Goal: Transaction & Acquisition: Purchase product/service

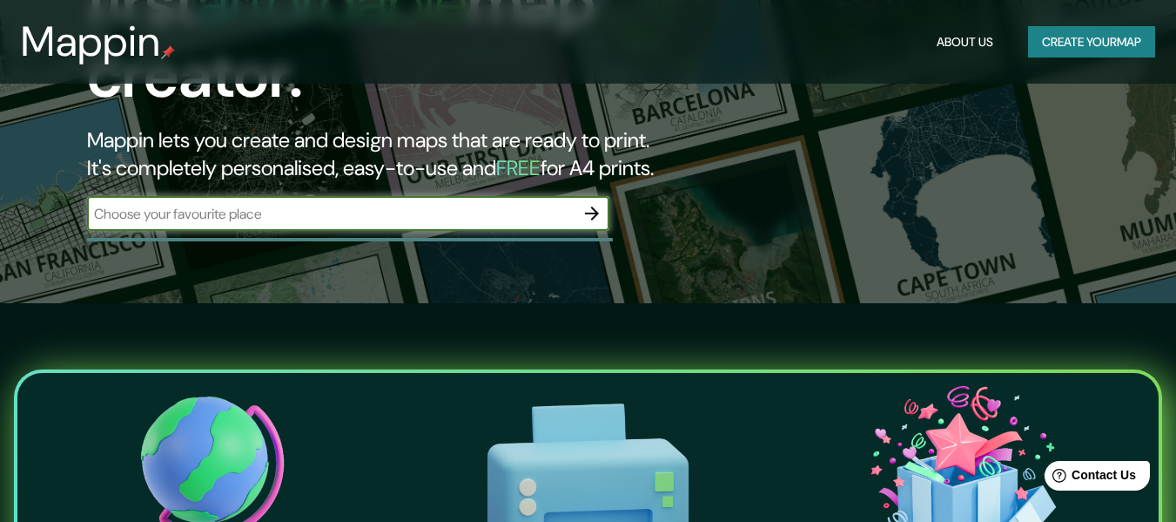
scroll to position [174, 0]
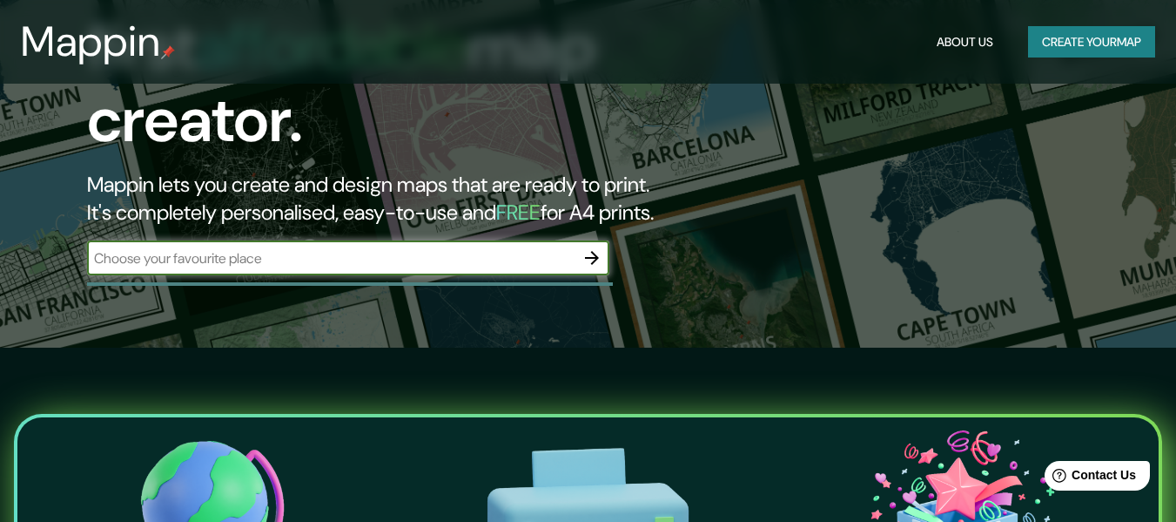
click at [392, 248] on input "text" at bounding box center [331, 258] width 488 height 20
type input "lima"
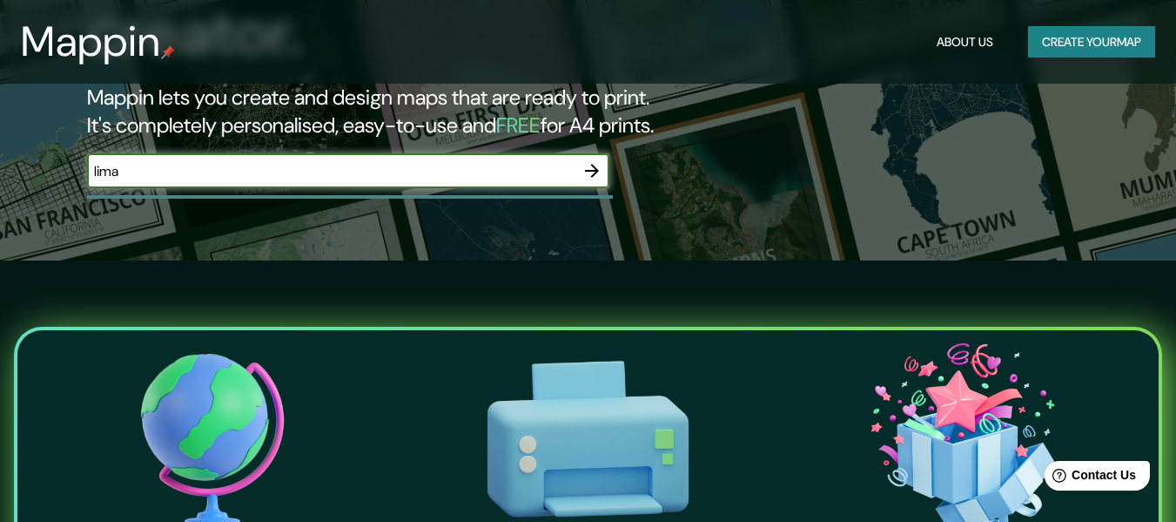
scroll to position [0, 0]
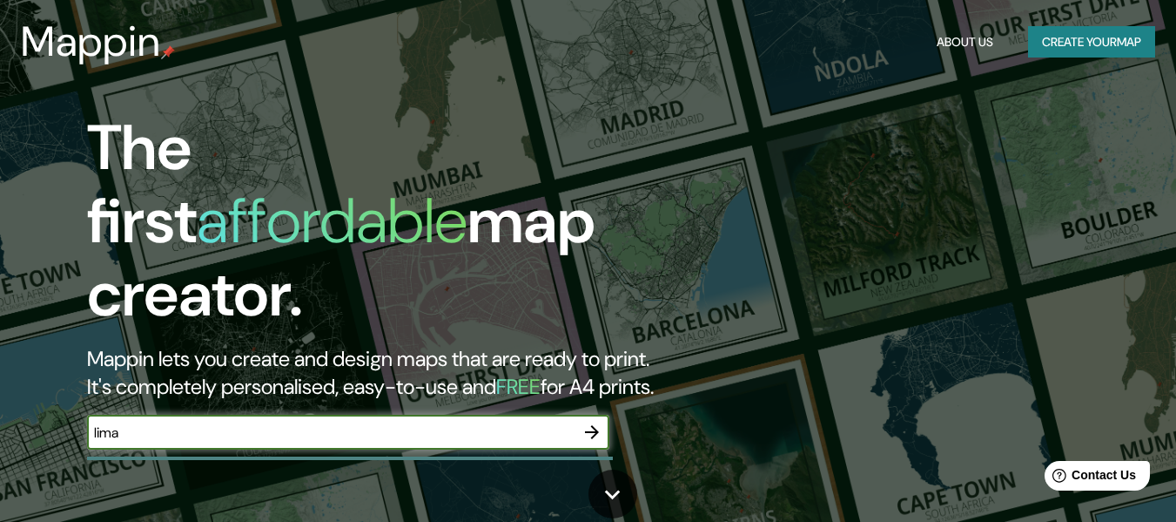
click at [596, 421] on icon "button" at bounding box center [592, 431] width 21 height 21
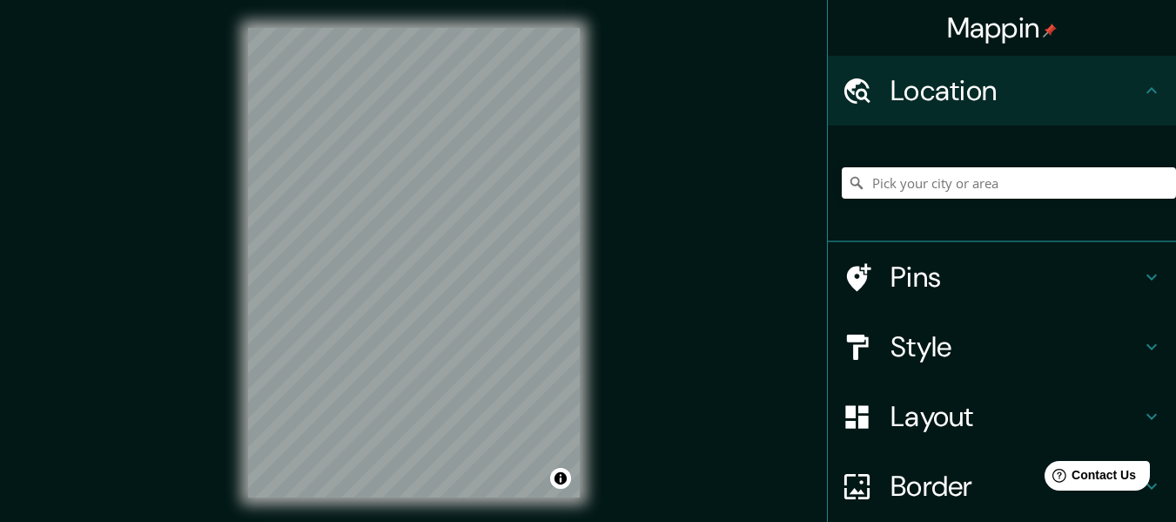
click at [1147, 279] on icon at bounding box center [1152, 277] width 10 height 6
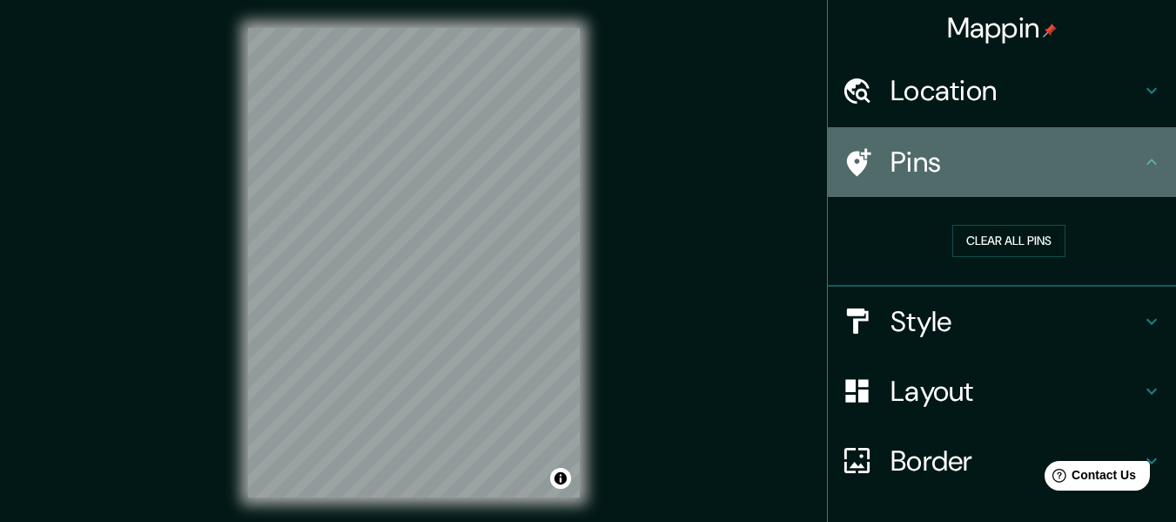
click at [1147, 160] on icon at bounding box center [1152, 161] width 10 height 6
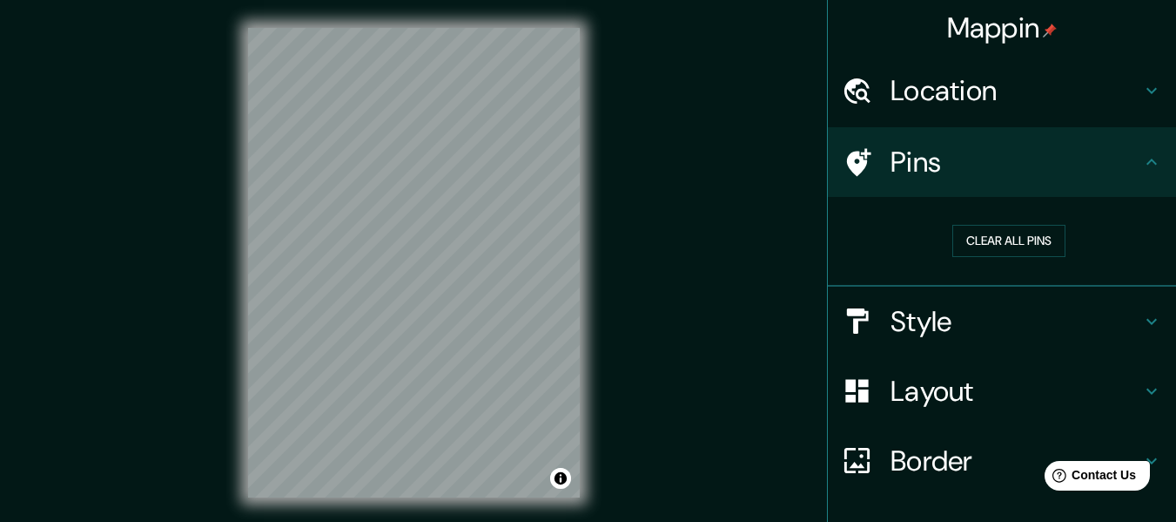
click at [1142, 92] on icon at bounding box center [1152, 90] width 21 height 21
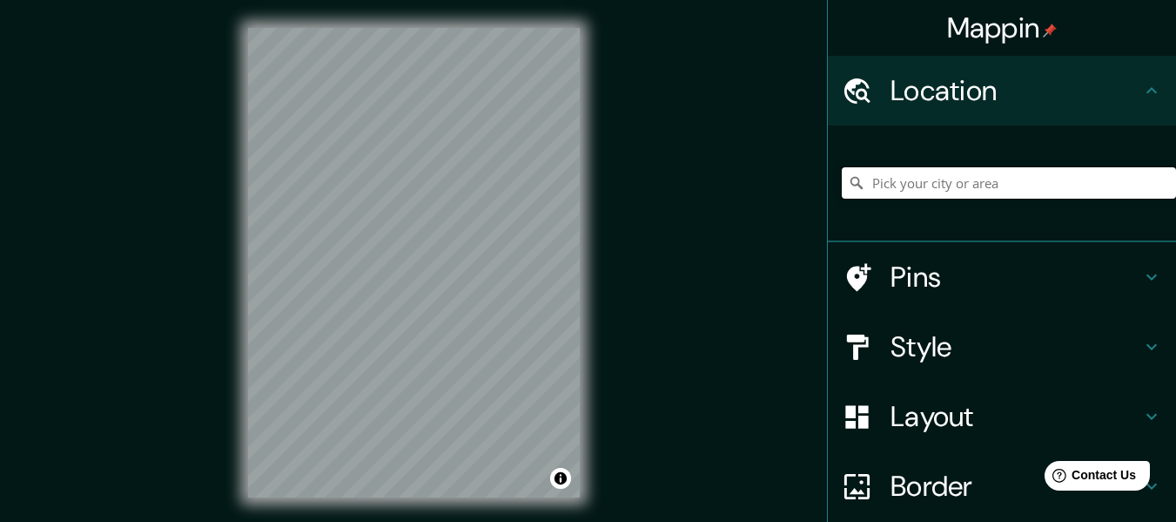
click at [984, 177] on input "Pick your city or area" at bounding box center [1009, 182] width 334 height 31
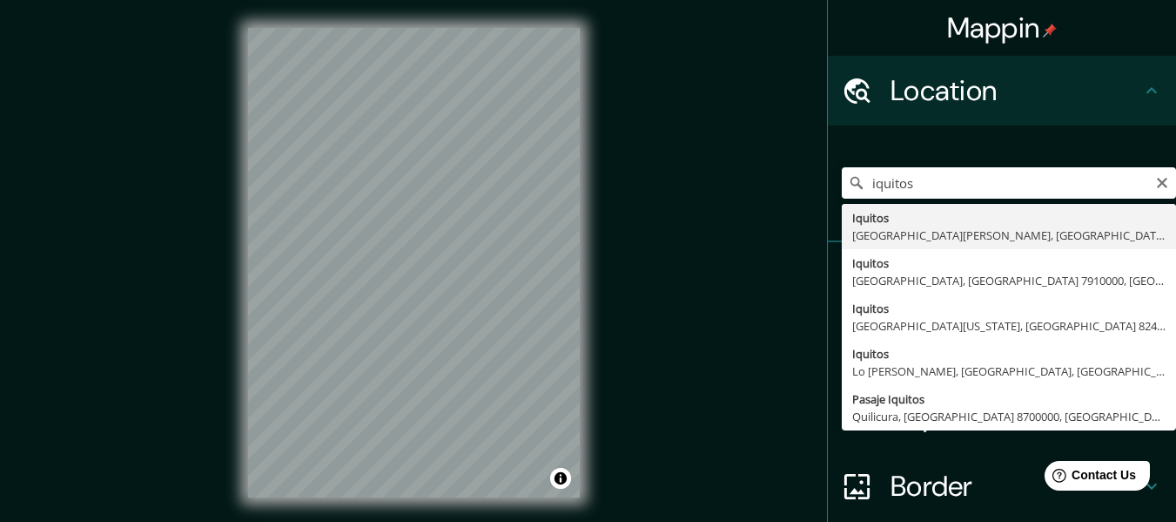
type input "Iquitos, [GEOGRAPHIC_DATA][PERSON_NAME], [GEOGRAPHIC_DATA]"
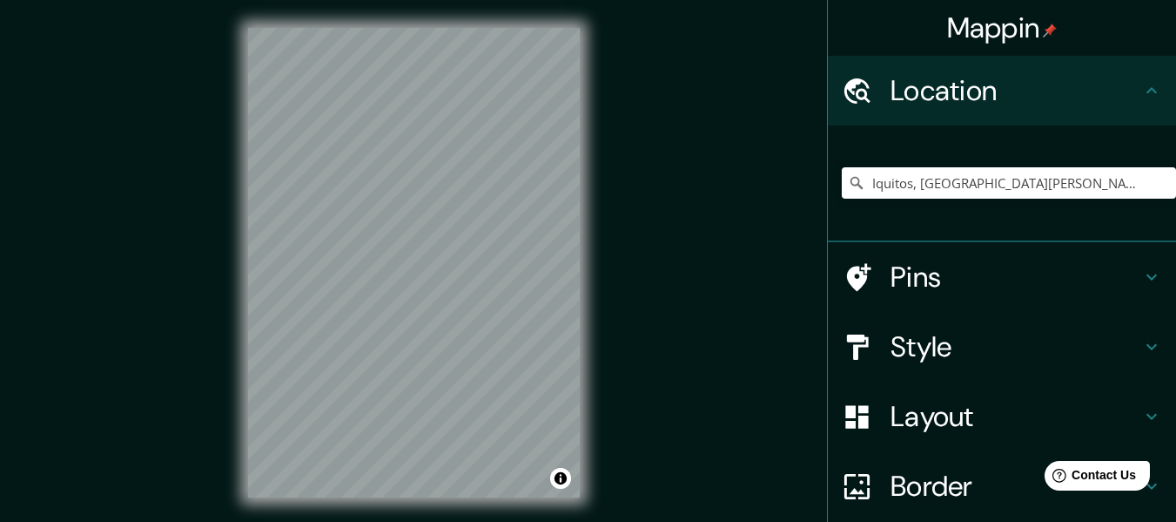
click at [933, 347] on h4 "Style" at bounding box center [1016, 346] width 251 height 35
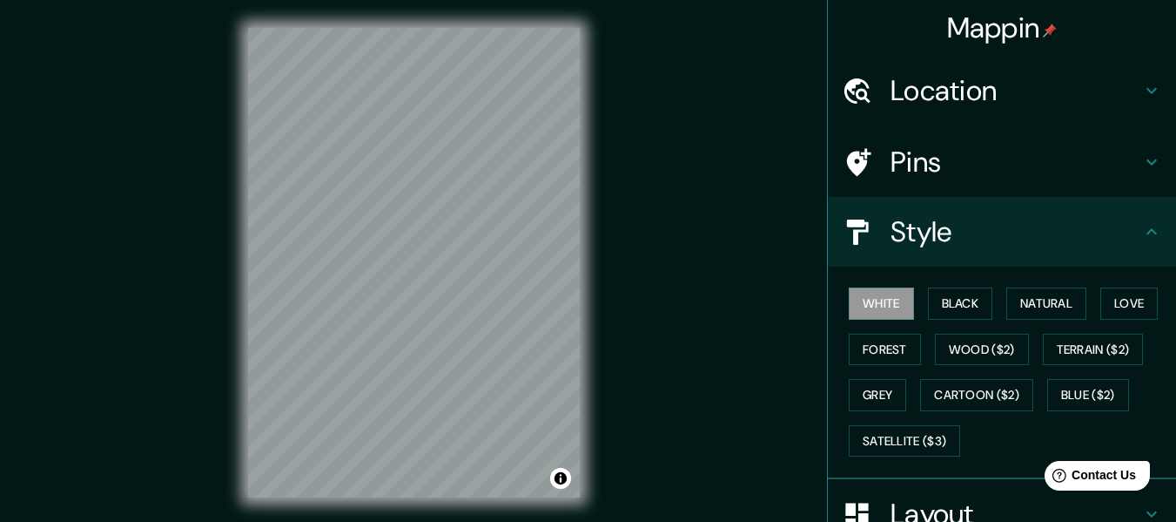
click at [1059, 244] on h4 "Style" at bounding box center [1016, 231] width 251 height 35
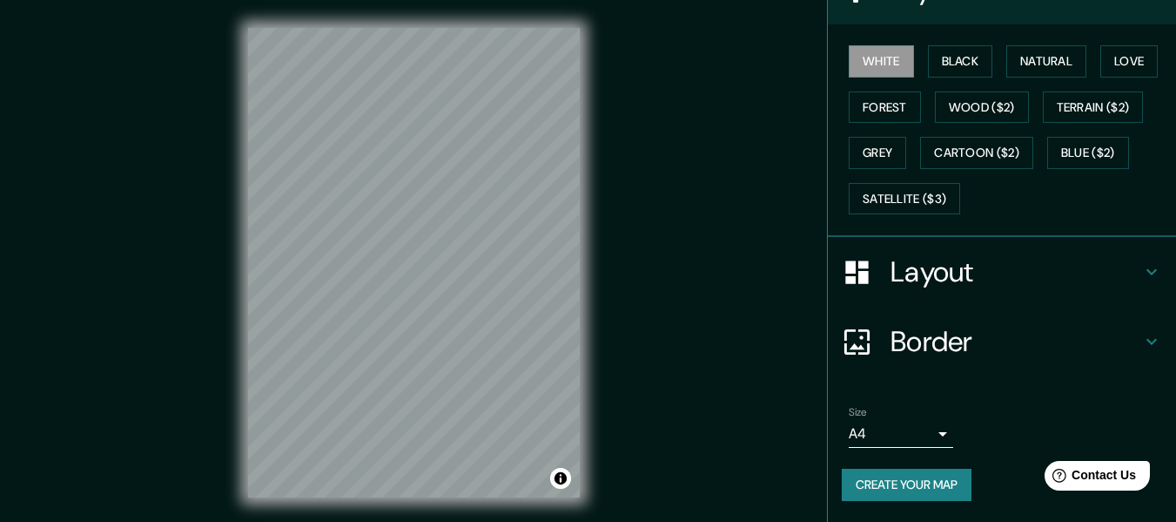
click at [1040, 271] on h4 "Layout" at bounding box center [1016, 271] width 251 height 35
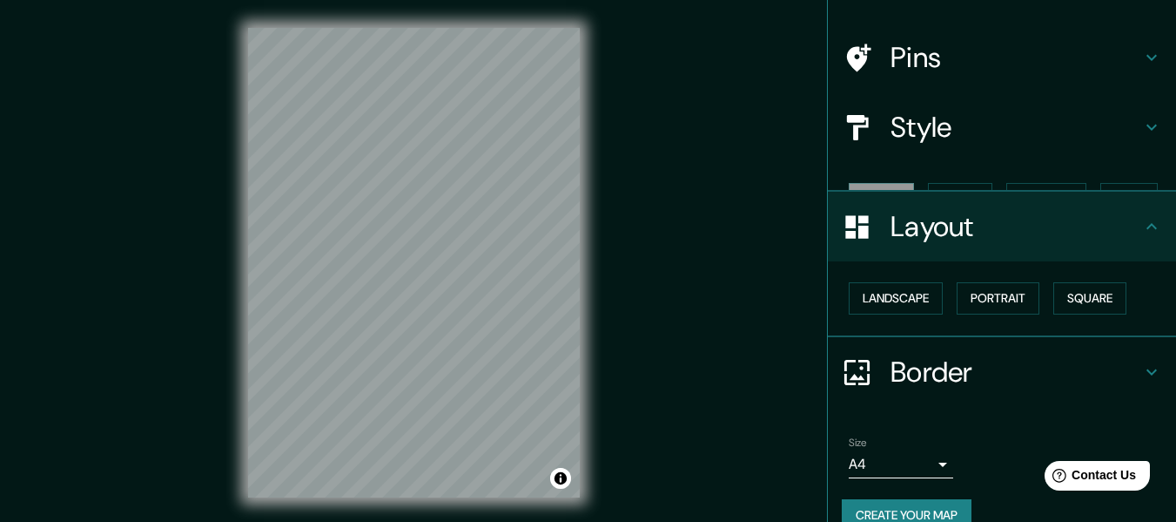
scroll to position [104, 0]
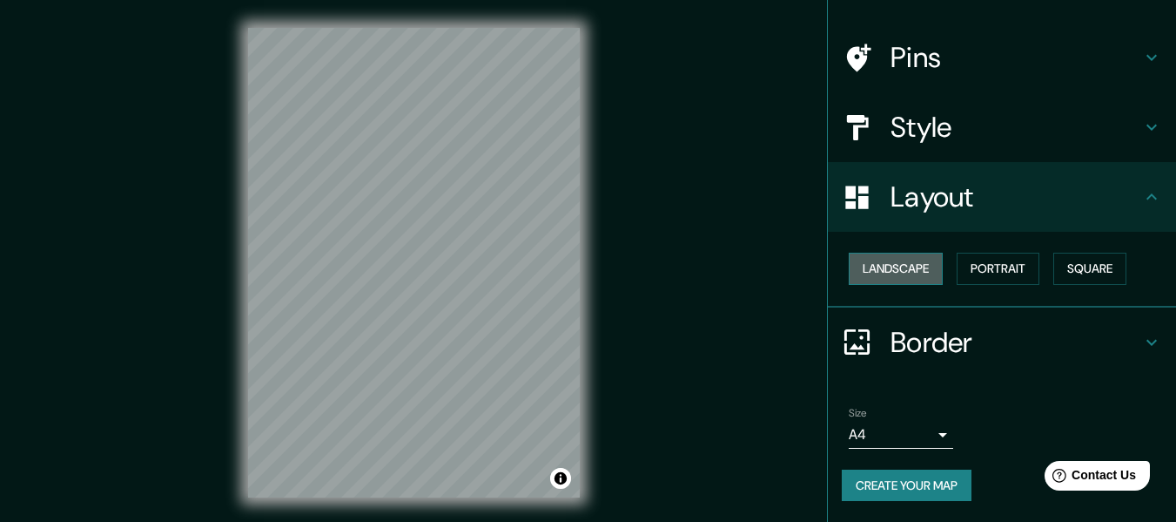
click at [917, 268] on button "Landscape" at bounding box center [896, 269] width 94 height 32
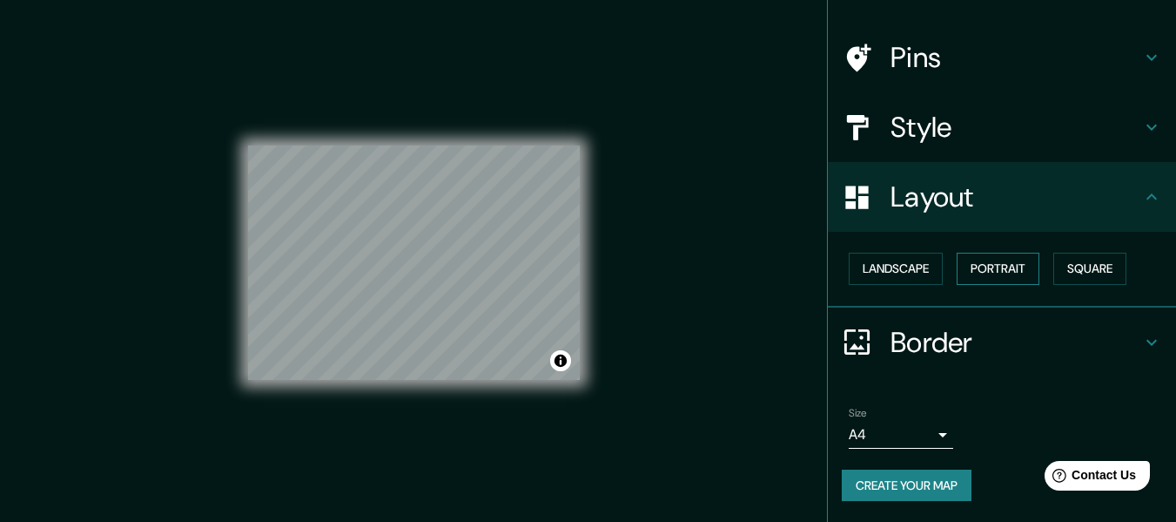
click at [996, 269] on button "Portrait" at bounding box center [998, 269] width 83 height 32
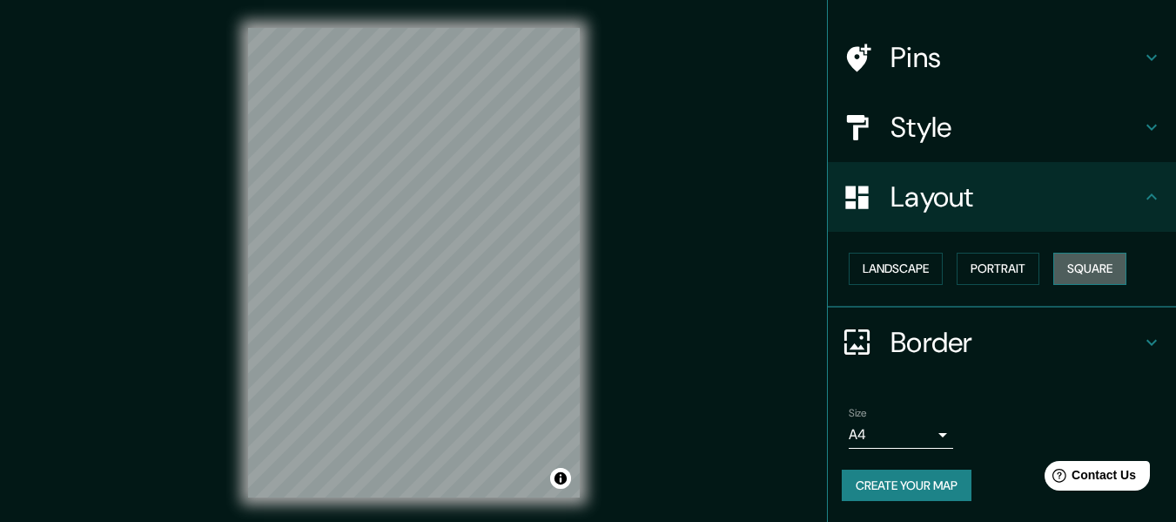
click at [1060, 267] on button "Square" at bounding box center [1090, 269] width 73 height 32
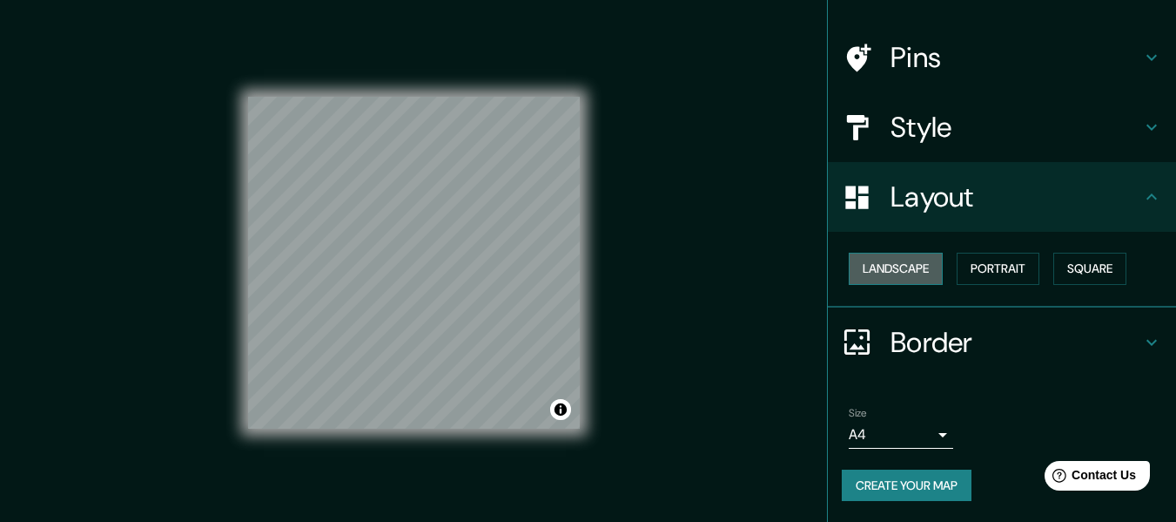
click at [914, 266] on button "Landscape" at bounding box center [896, 269] width 94 height 32
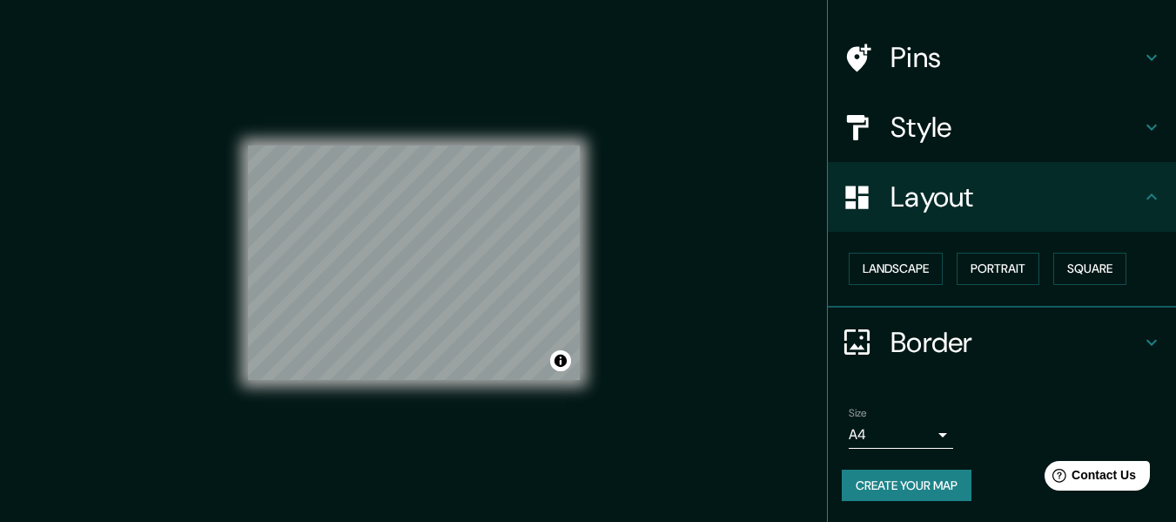
click at [1059, 77] on div "Pins" at bounding box center [1002, 58] width 348 height 70
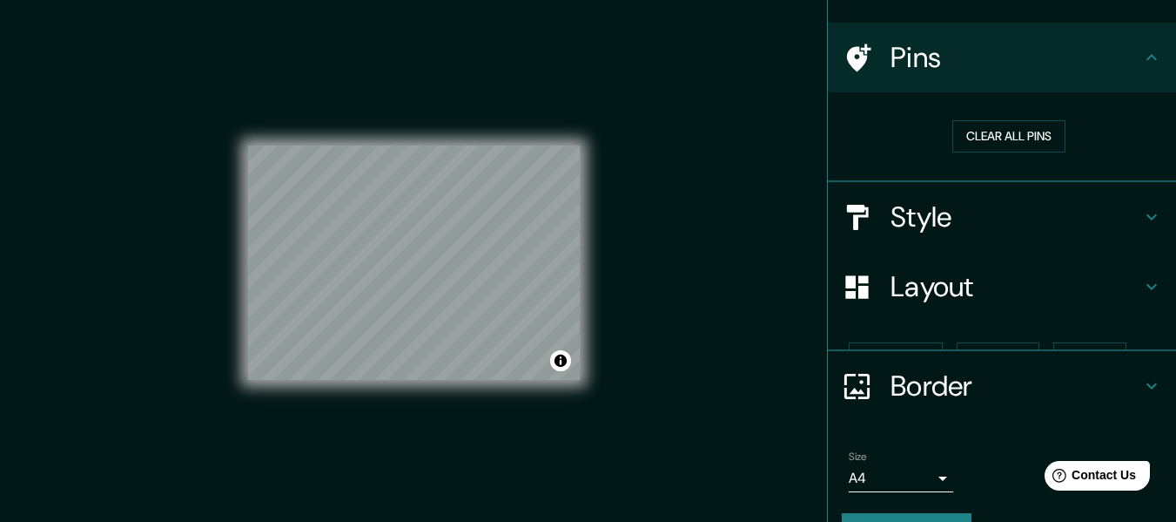
click at [1059, 77] on div "Pins" at bounding box center [1002, 58] width 348 height 70
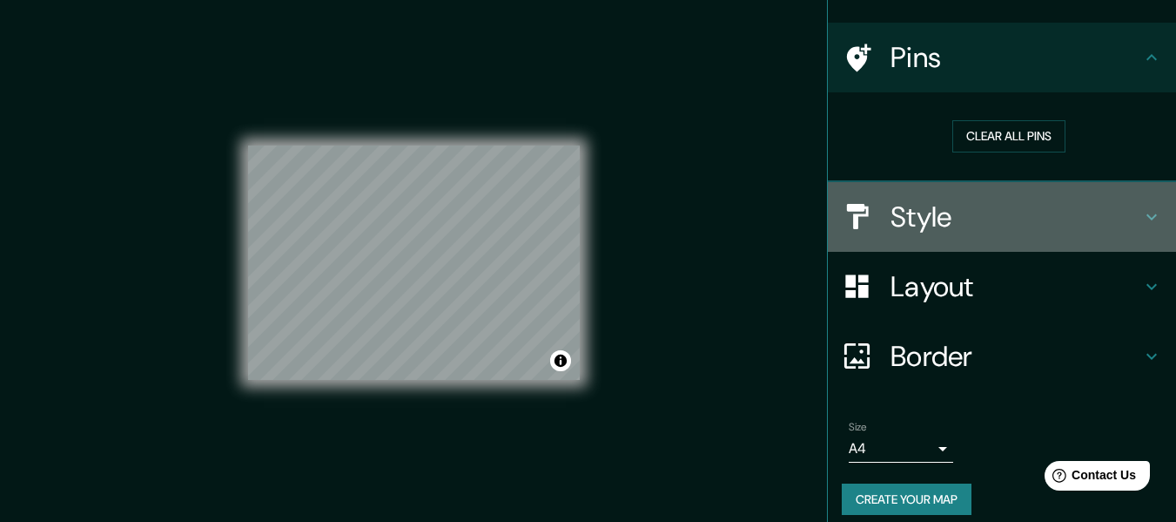
click at [1014, 212] on h4 "Style" at bounding box center [1016, 216] width 251 height 35
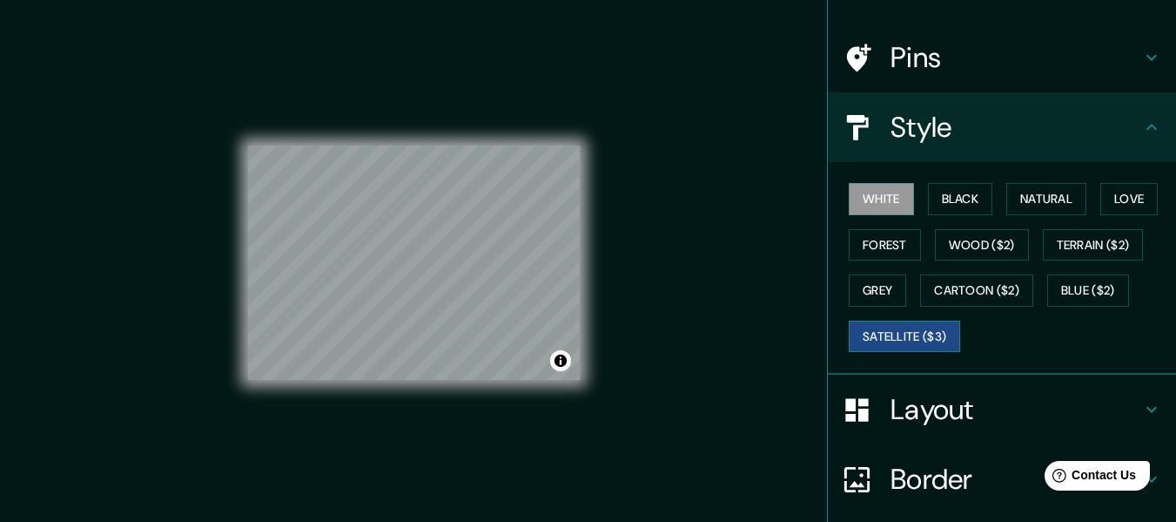
click at [912, 335] on button "Satellite ($3)" at bounding box center [904, 336] width 111 height 32
click at [885, 243] on button "Forest" at bounding box center [885, 245] width 72 height 32
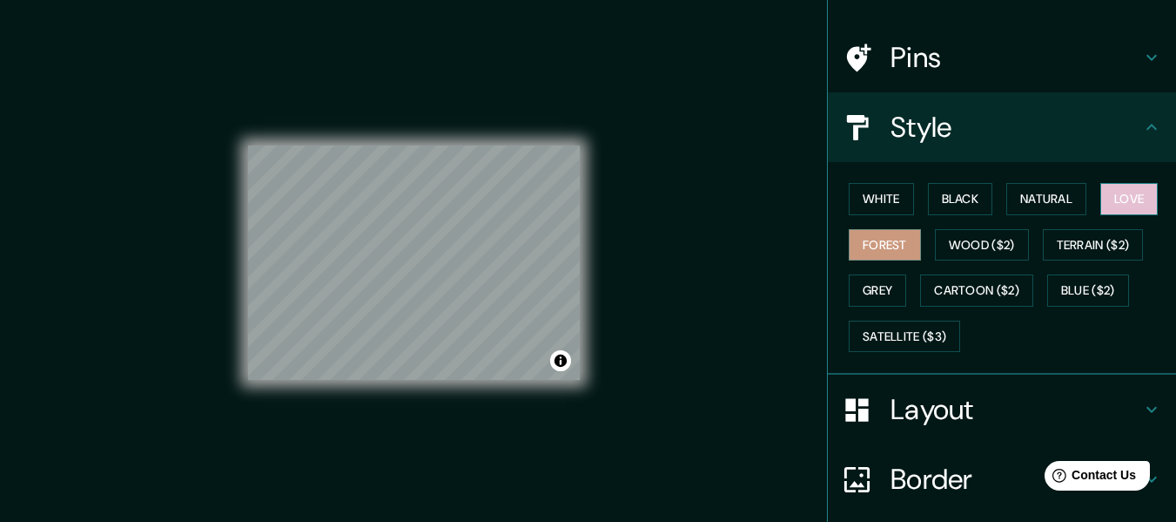
click at [1117, 199] on button "Love" at bounding box center [1129, 199] width 57 height 32
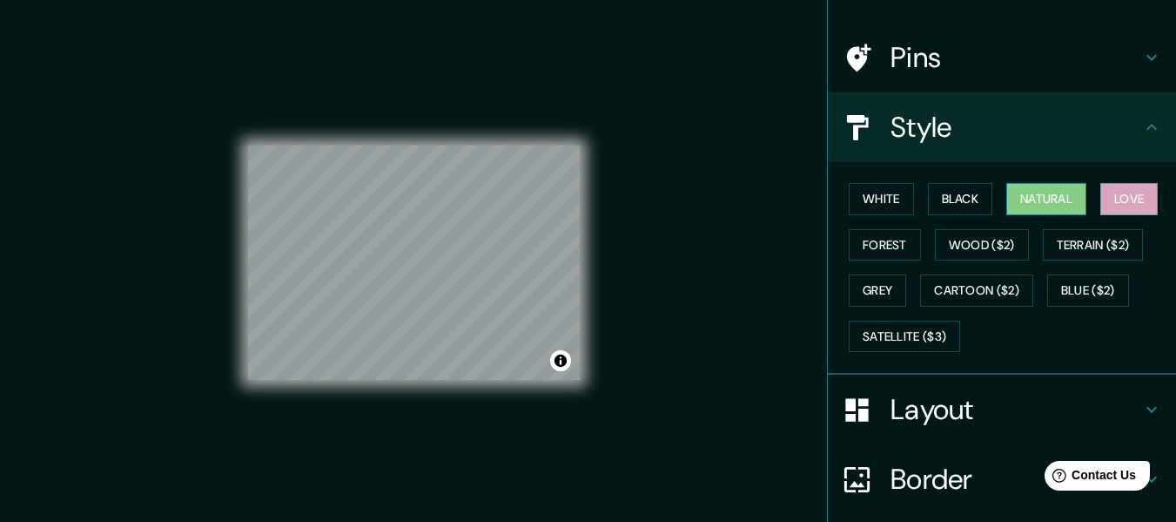
click at [1060, 199] on button "Natural" at bounding box center [1047, 199] width 80 height 32
